Goal: Task Accomplishment & Management: Complete application form

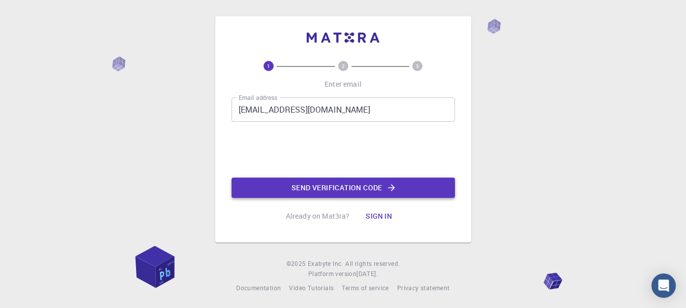
click at [314, 187] on button "Send verification code" at bounding box center [342, 188] width 223 height 20
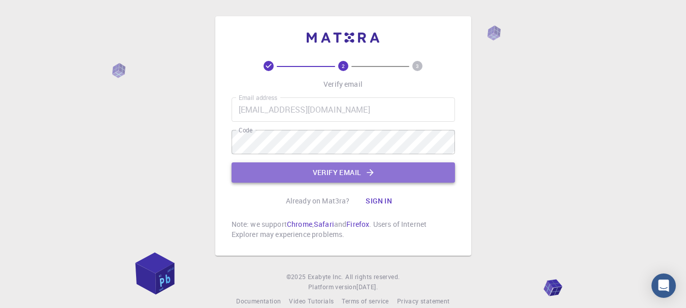
click at [343, 178] on button "Verify email" at bounding box center [342, 172] width 223 height 20
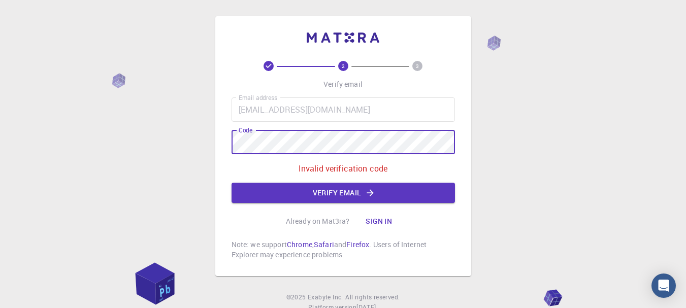
click at [220, 147] on div "2 3 Verify email Email address [EMAIL_ADDRESS][DOMAIN_NAME] Email address Code …" at bounding box center [343, 146] width 256 height 260
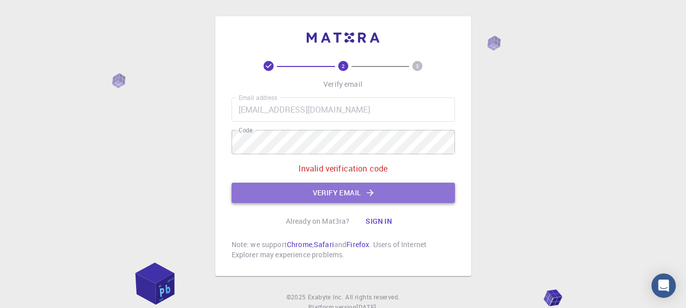
click at [333, 191] on button "Verify email" at bounding box center [342, 193] width 223 height 20
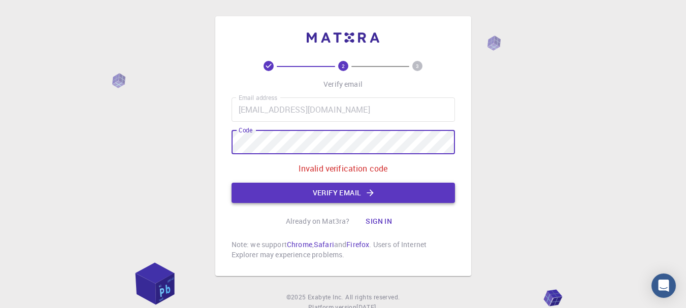
click at [335, 191] on button "Verify email" at bounding box center [342, 193] width 223 height 20
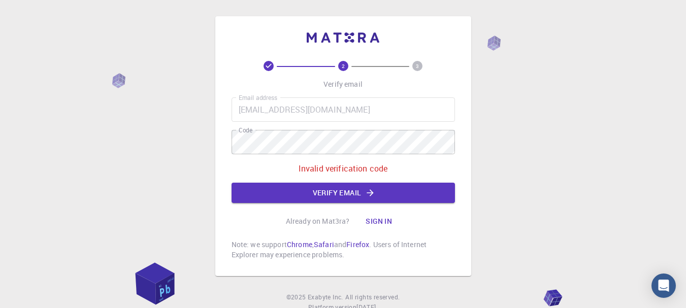
click at [379, 216] on button "Sign in" at bounding box center [378, 221] width 43 height 20
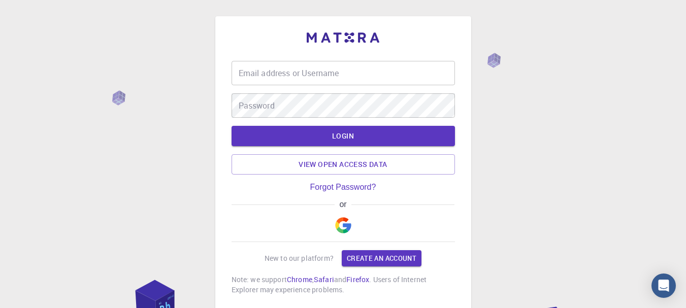
click at [335, 131] on button "LOGIN" at bounding box center [342, 136] width 223 height 20
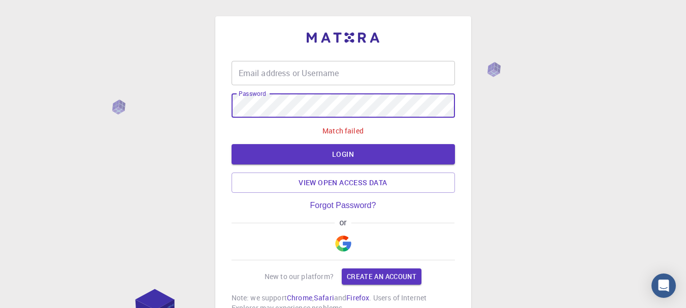
click at [328, 82] on input "Email address or Username" at bounding box center [342, 73] width 223 height 24
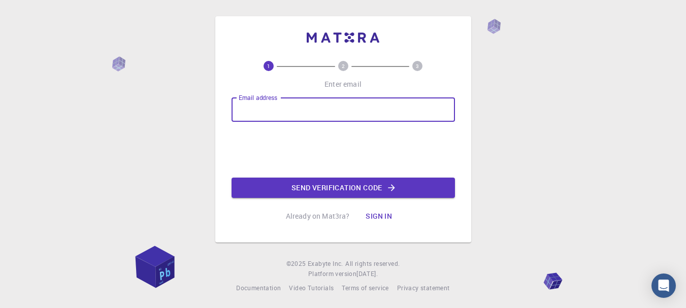
click at [280, 104] on div "Email address Email address" at bounding box center [342, 109] width 223 height 24
type input "[EMAIL_ADDRESS][DOMAIN_NAME]"
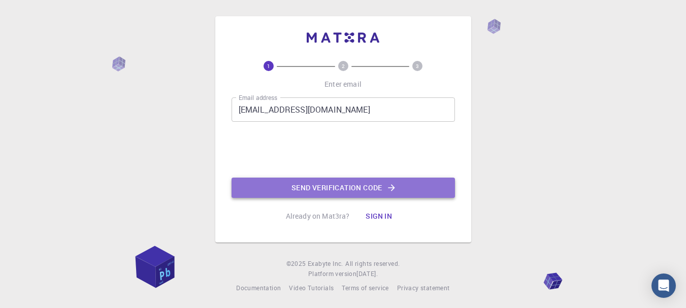
click at [346, 191] on button "Send verification code" at bounding box center [342, 188] width 223 height 20
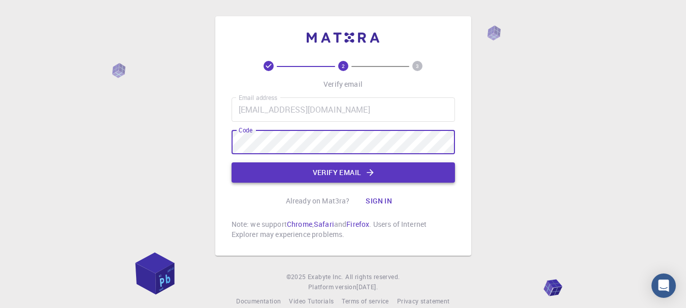
click at [344, 170] on button "Verify email" at bounding box center [342, 172] width 223 height 20
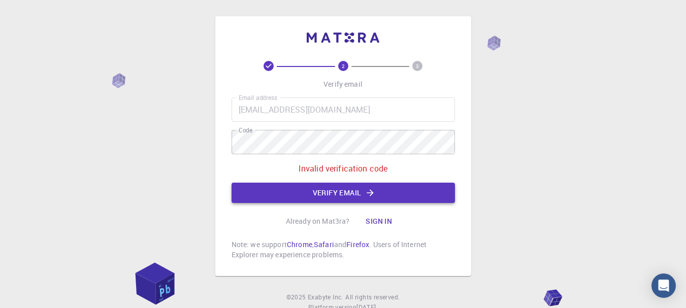
click at [347, 191] on button "Verify email" at bounding box center [342, 193] width 223 height 20
click at [370, 216] on button "Sign in" at bounding box center [378, 221] width 43 height 20
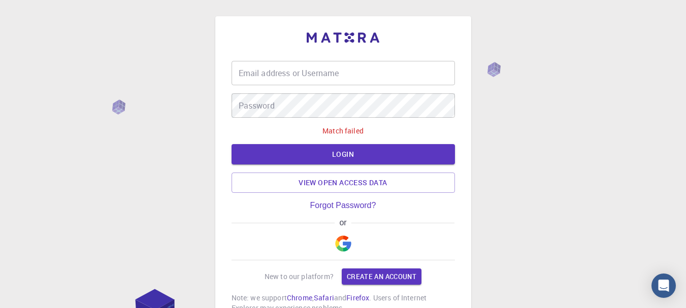
click at [283, 72] on input "Email address or Username" at bounding box center [342, 73] width 223 height 24
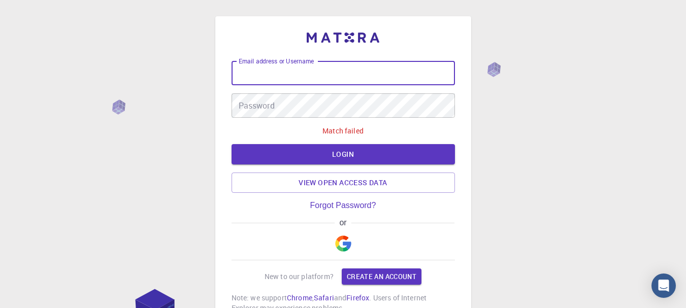
click at [283, 72] on input "Email address or Username" at bounding box center [342, 73] width 223 height 24
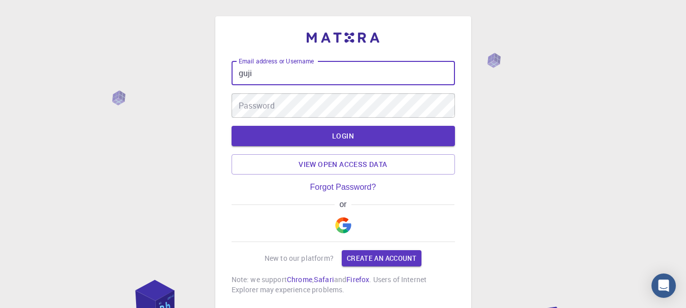
type input "guji"
